Goal: Information Seeking & Learning: Find specific fact

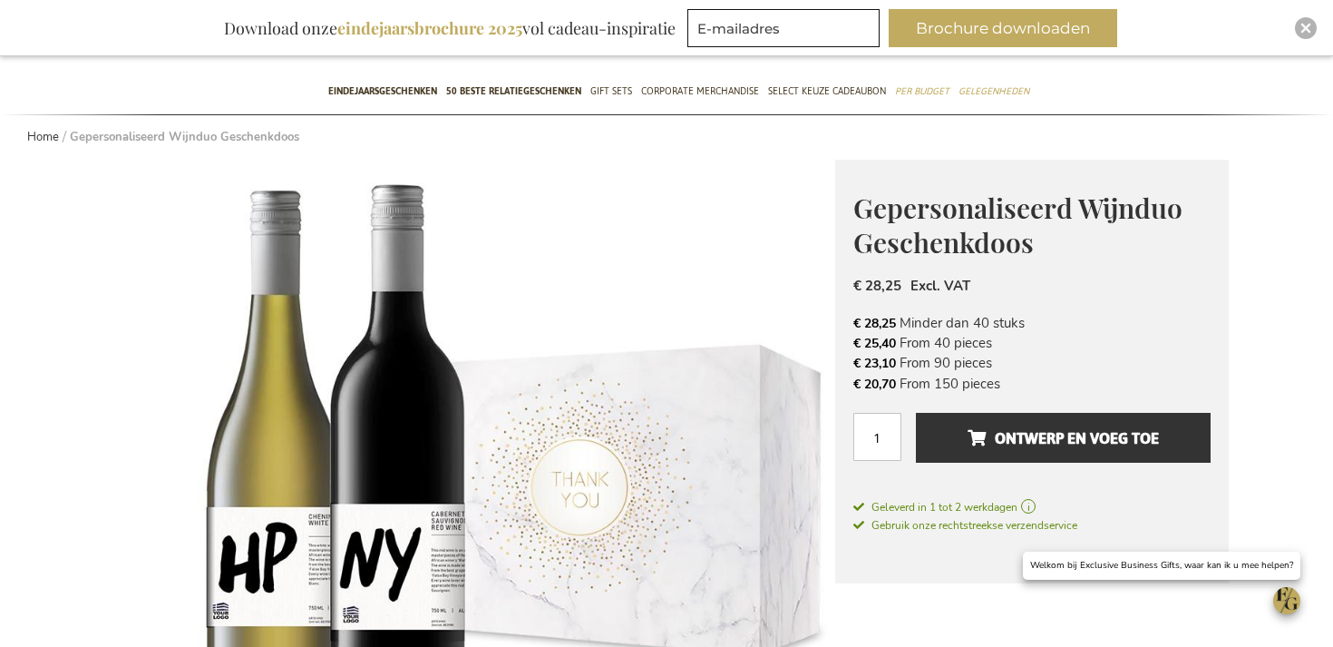
scroll to position [147, 0]
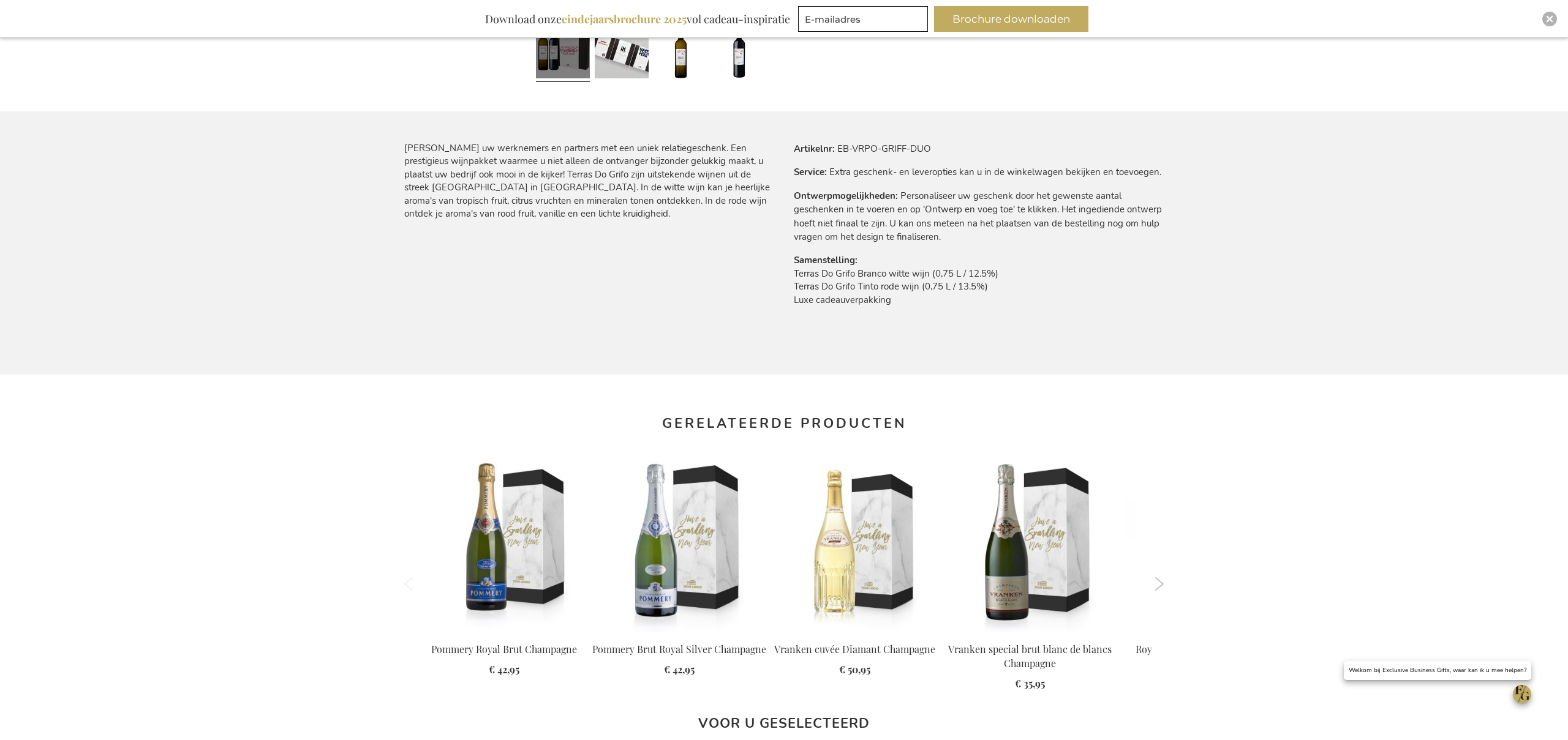
scroll to position [684, 0]
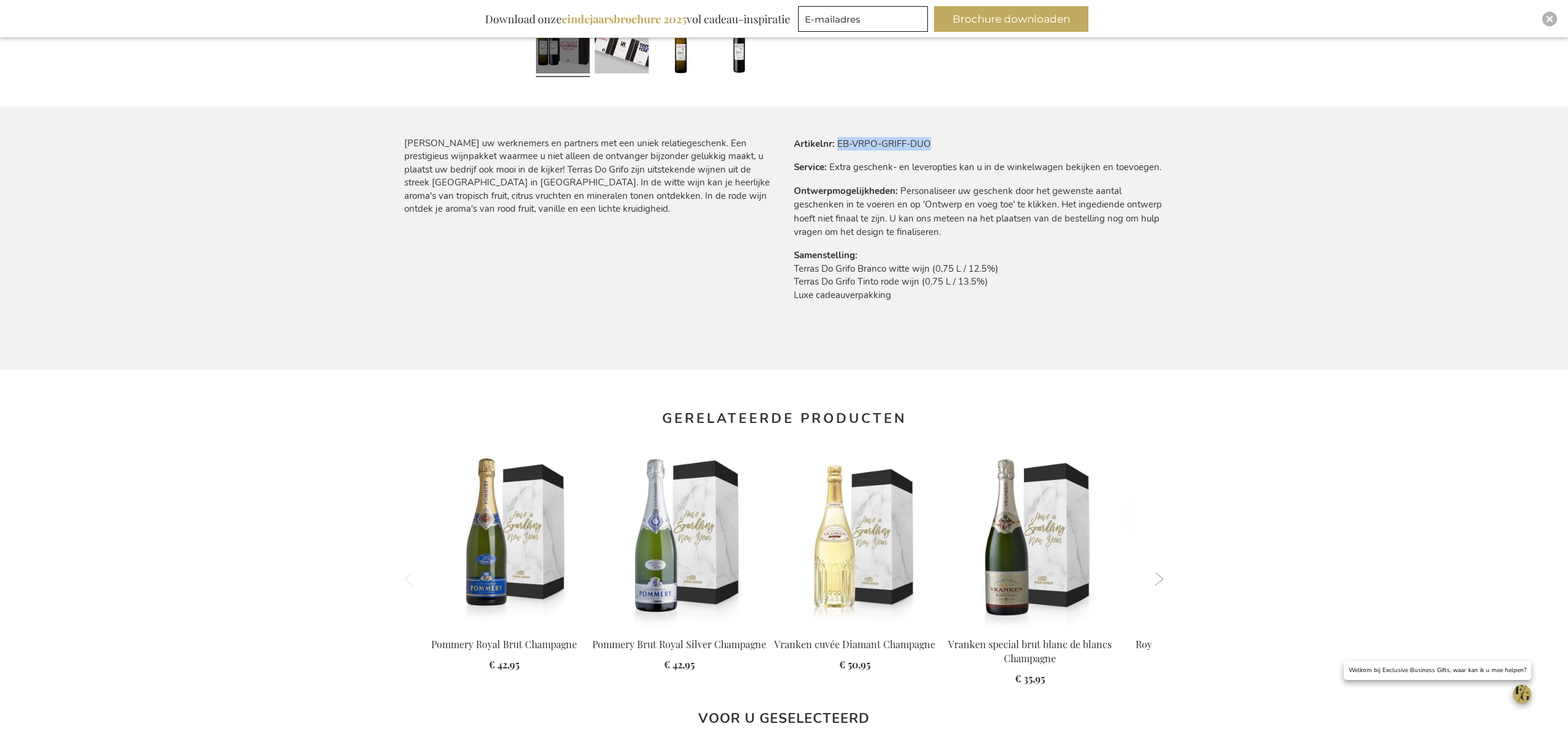
drag, startPoint x: 936, startPoint y: 145, endPoint x: 838, endPoint y: 144, distance: 98.0
click at [838, 144] on tr "Artikelnr EB-VRPO-GRIFF-DUO" at bounding box center [979, 144] width 370 height 14
copy td "EB-VRPO-GRIFF-DUO"
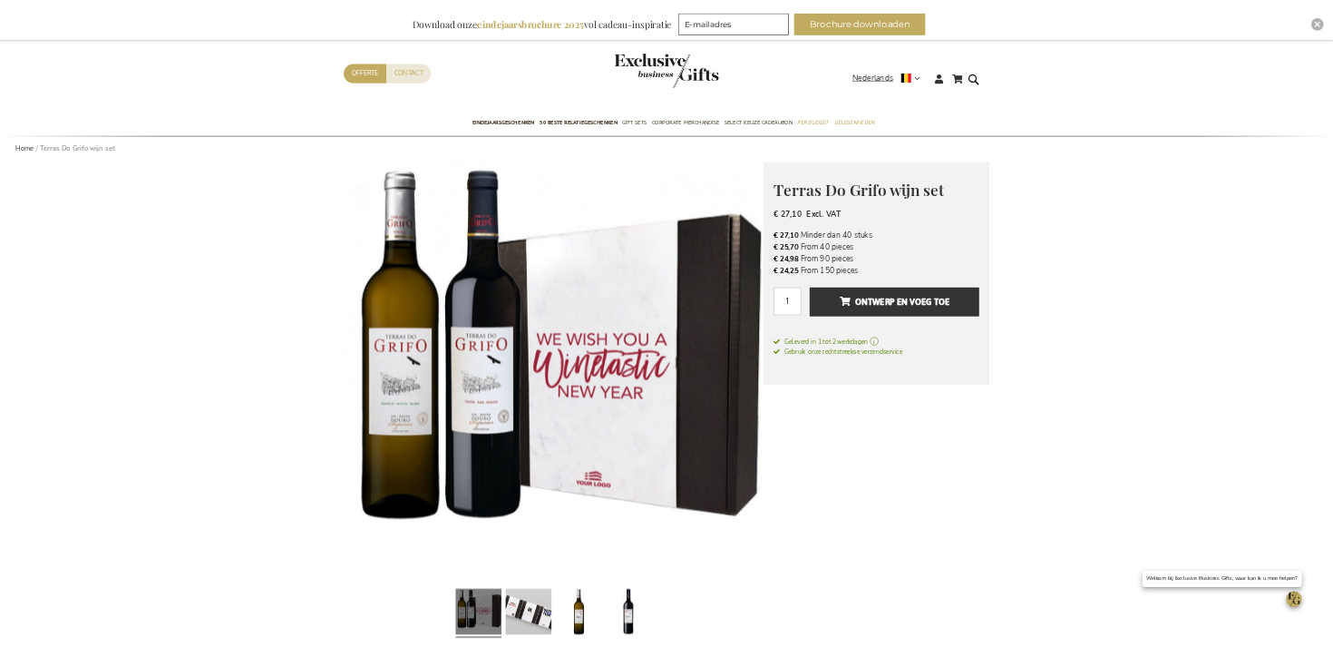
scroll to position [0, 0]
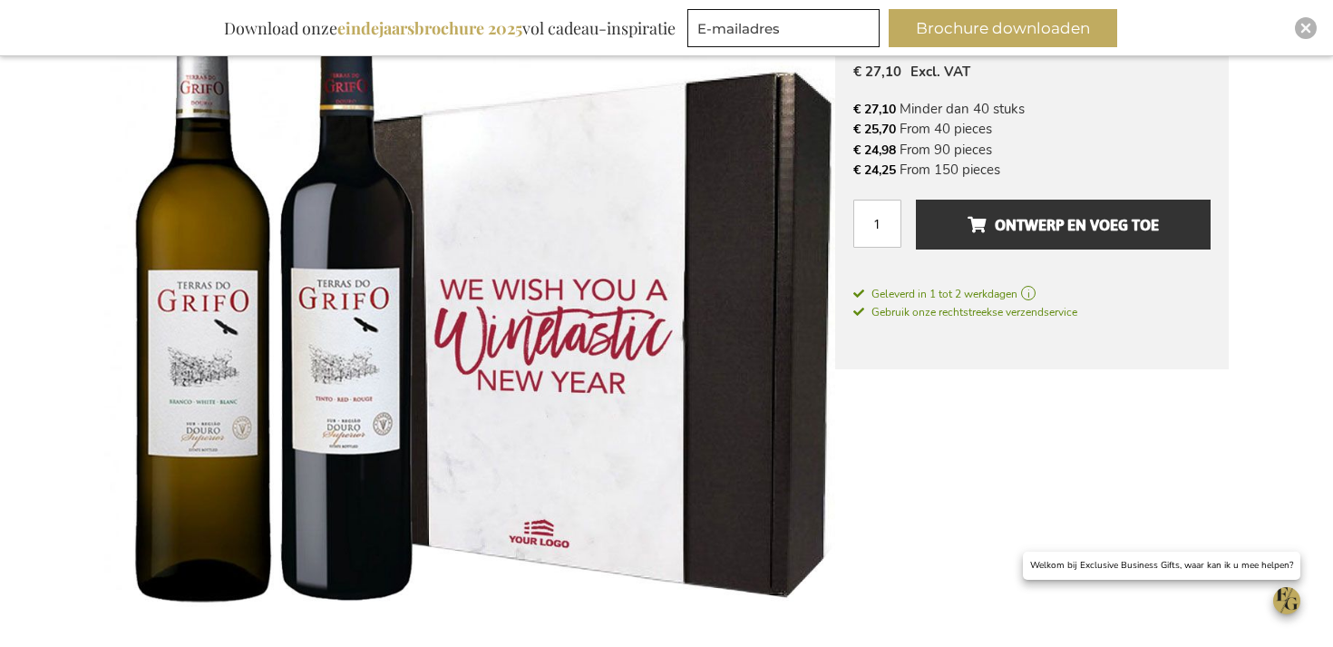
scroll to position [240, 0]
